Goal: Task Accomplishment & Management: Complete application form

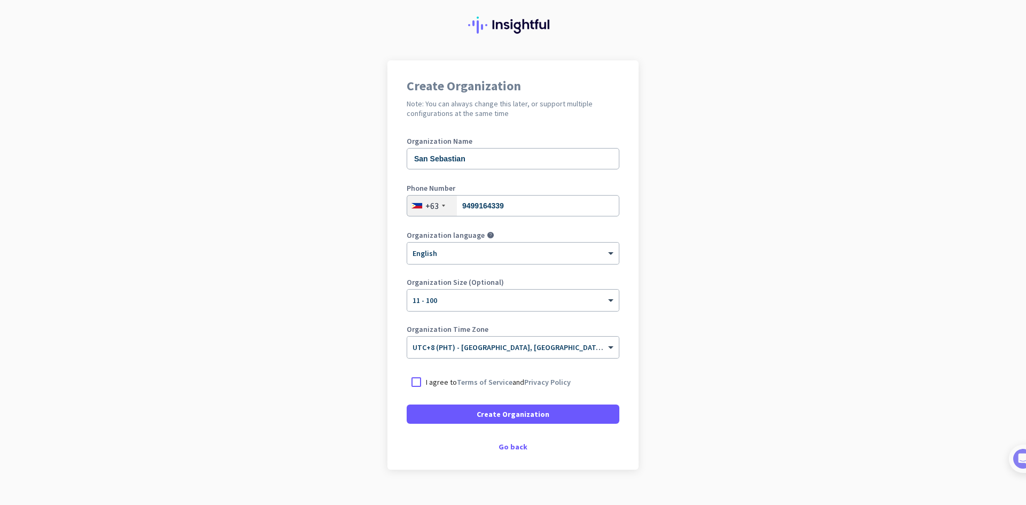
scroll to position [44, 0]
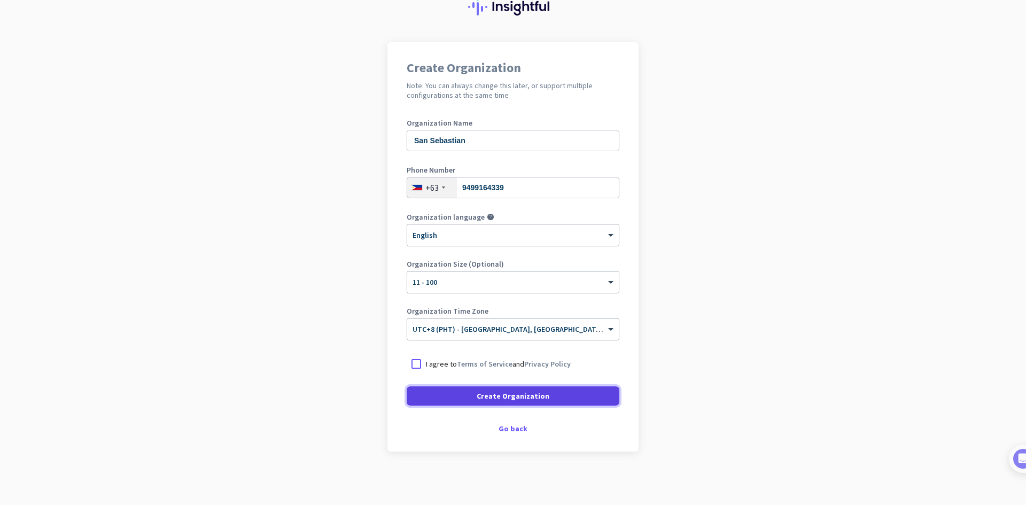
click at [567, 398] on span at bounding box center [513, 396] width 213 height 26
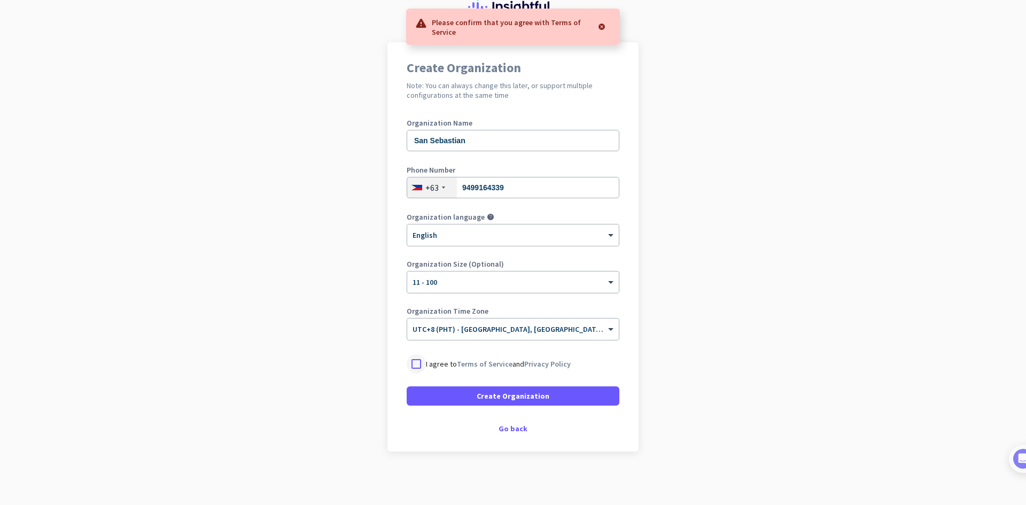
click at [419, 355] on div at bounding box center [416, 363] width 19 height 19
click at [427, 386] on span at bounding box center [513, 396] width 213 height 26
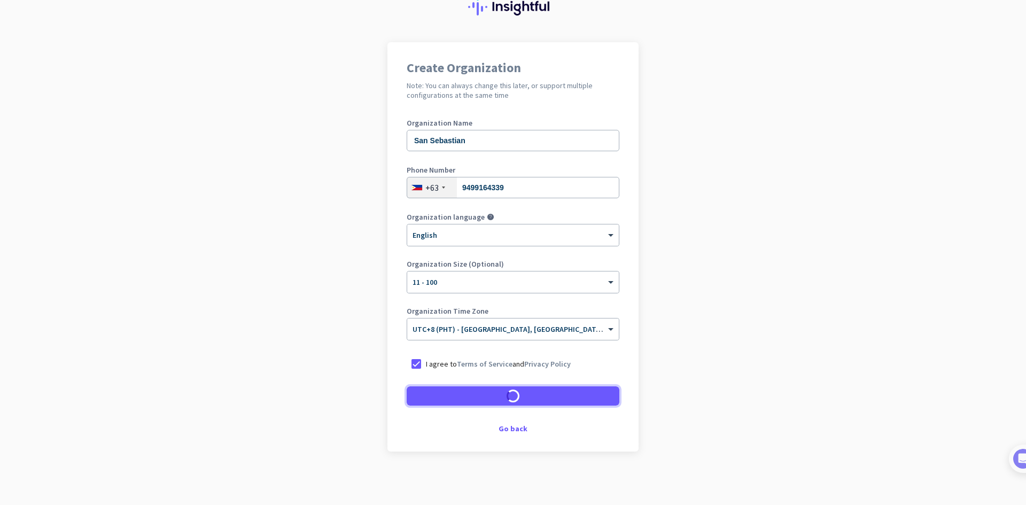
scroll to position [12, 0]
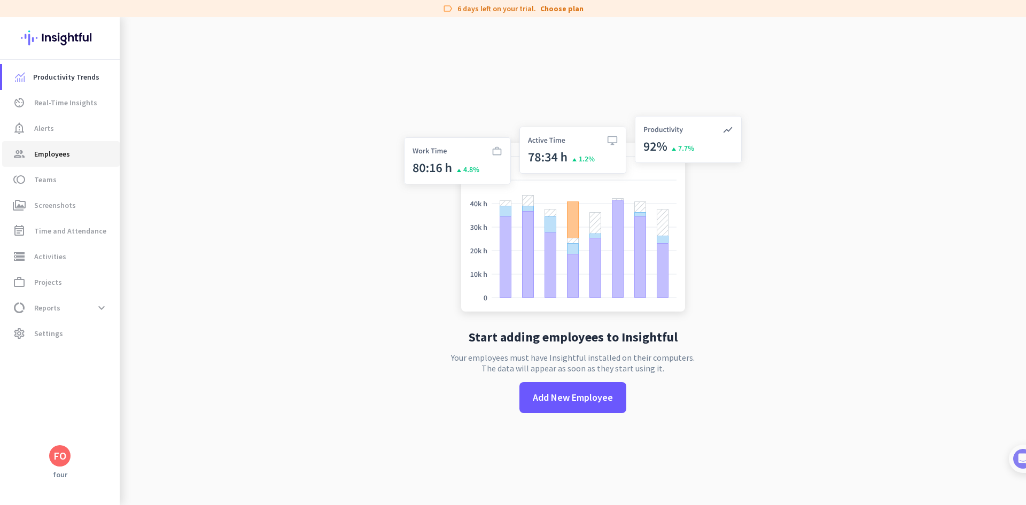
click at [36, 159] on span "Employees" at bounding box center [52, 153] width 36 height 13
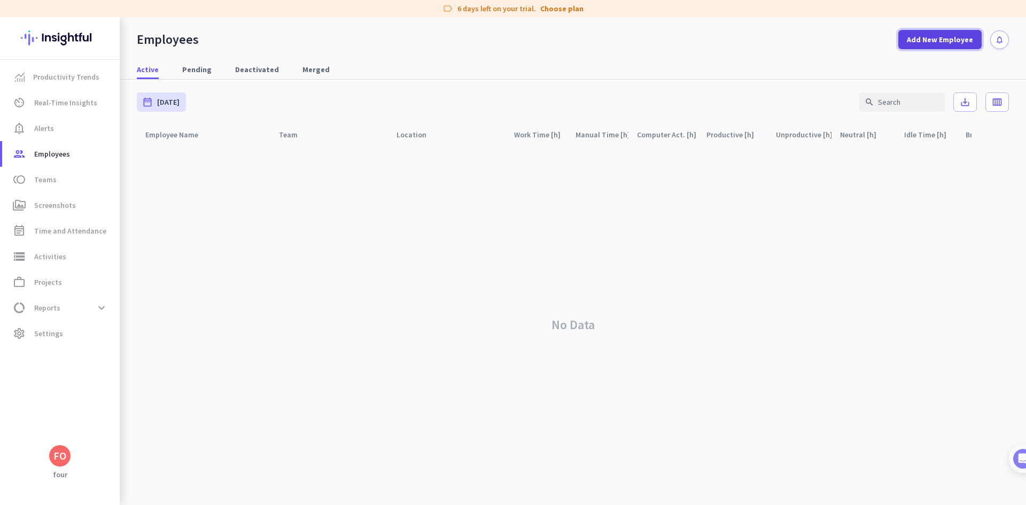
click at [926, 42] on span "Add New Employee" at bounding box center [940, 39] width 66 height 11
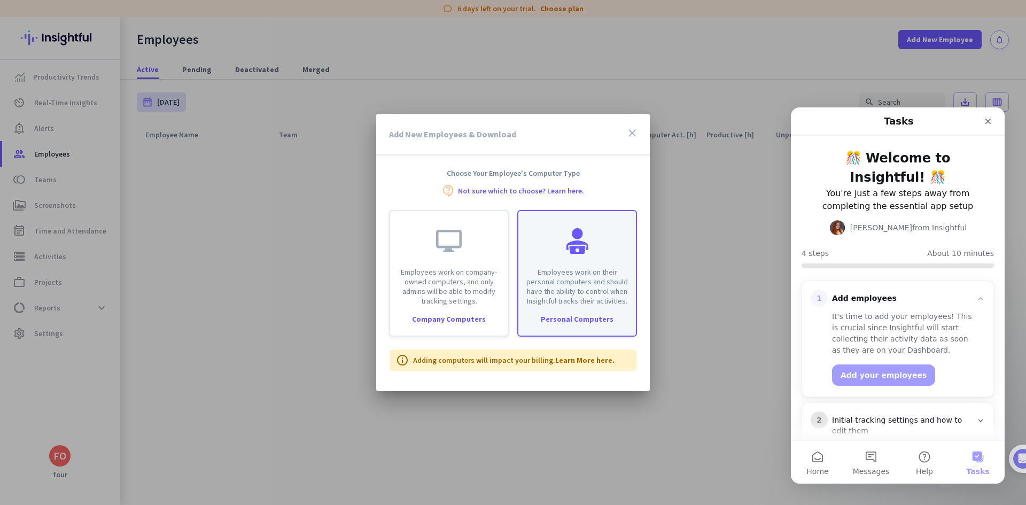
click at [554, 267] on p "Employees work on their personal computers and should have the ability to contr…" at bounding box center [577, 286] width 105 height 38
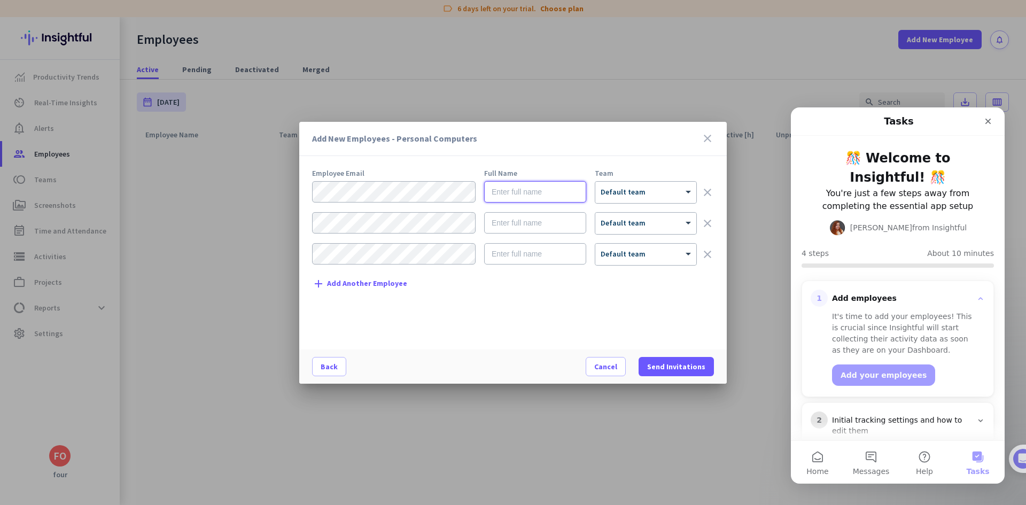
click at [539, 192] on input "text" at bounding box center [535, 191] width 102 height 21
click at [503, 193] on input "text" at bounding box center [535, 191] width 102 height 21
click at [485, 199] on input "text" at bounding box center [535, 191] width 102 height 21
click at [711, 138] on icon "close" at bounding box center [707, 138] width 13 height 13
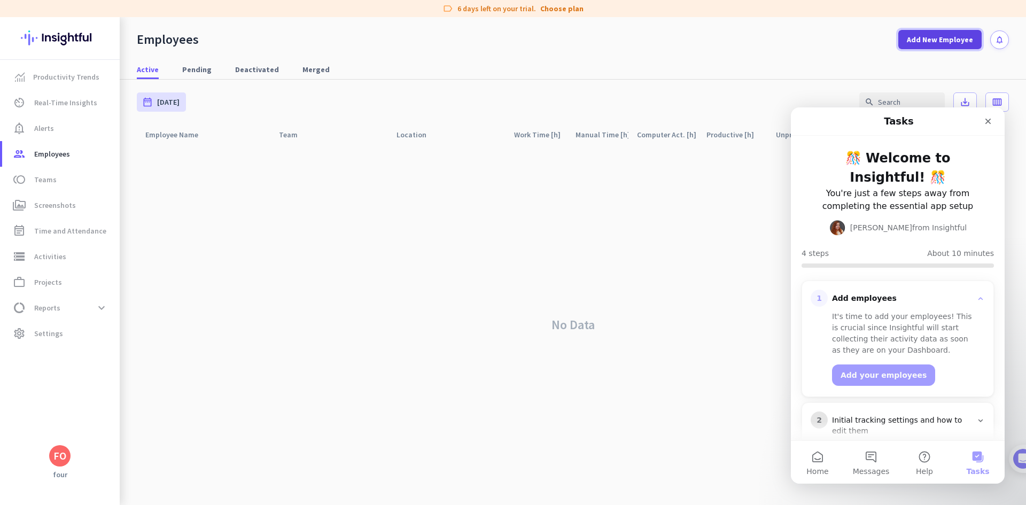
click at [944, 34] on span at bounding box center [939, 40] width 83 height 26
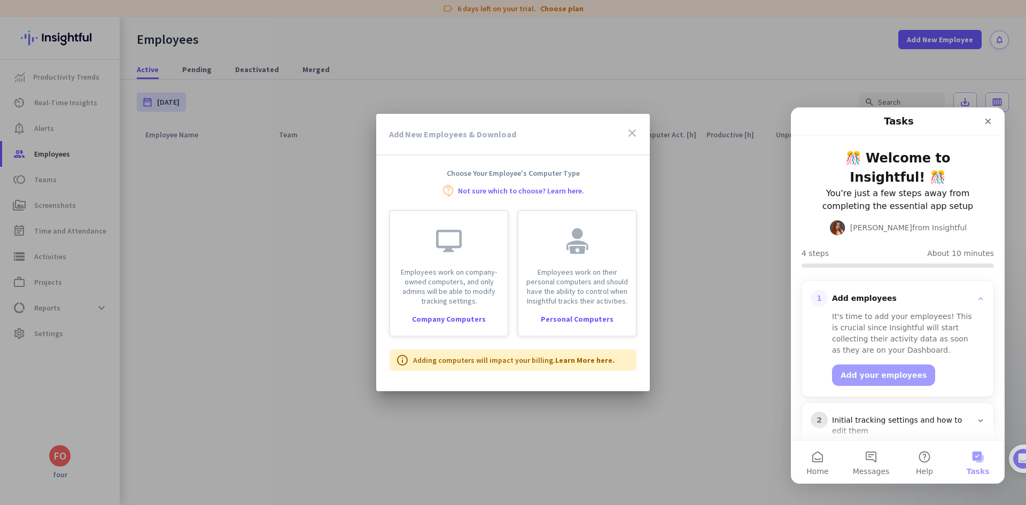
click at [630, 135] on icon "close" at bounding box center [632, 133] width 13 height 13
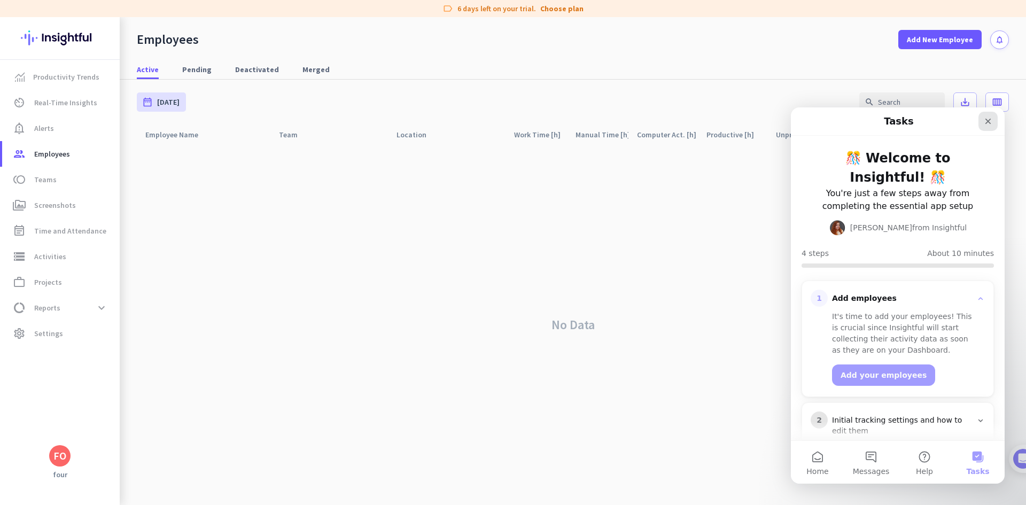
click at [988, 124] on icon "Close" at bounding box center [988, 121] width 9 height 9
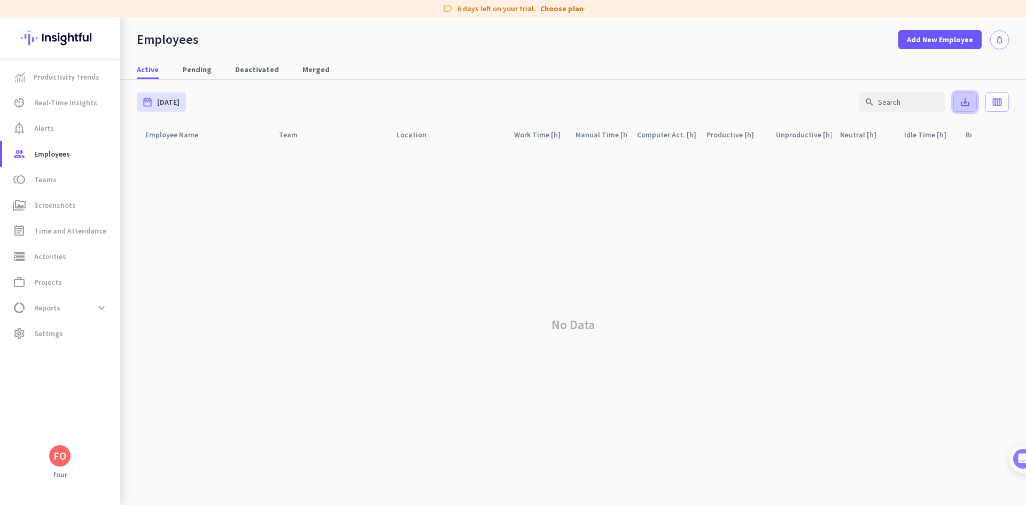
click at [973, 100] on span at bounding box center [965, 102] width 22 height 26
click at [838, 200] on div "No Data" at bounding box center [573, 325] width 872 height 360
click at [614, 237] on div "No Data" at bounding box center [573, 325] width 872 height 360
